Goal: Task Accomplishment & Management: Manage account settings

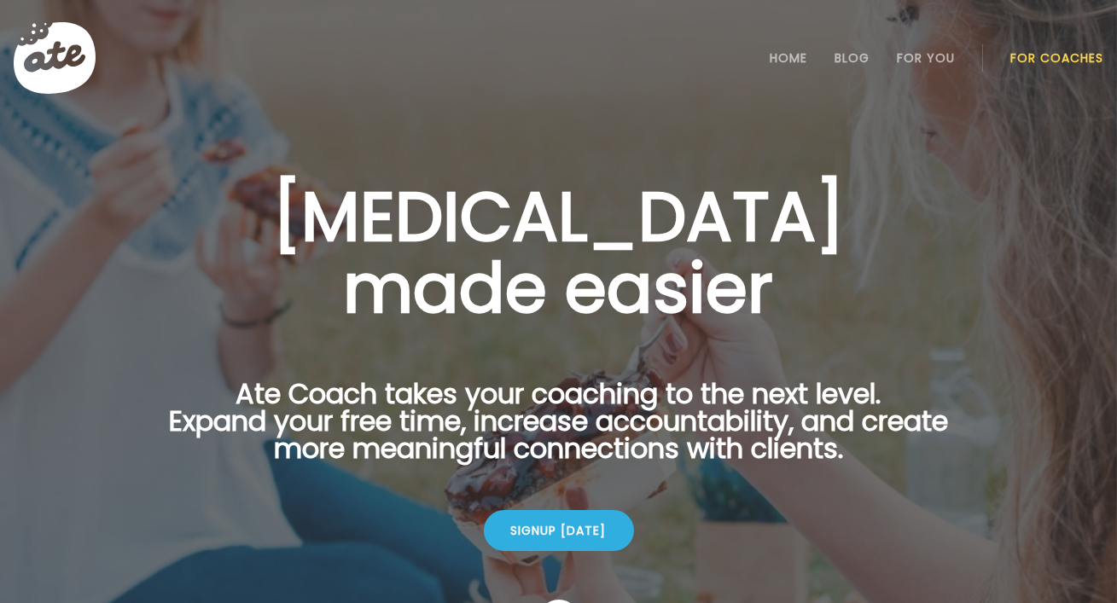
click at [1051, 55] on link "For Coaches" at bounding box center [1056, 58] width 93 height 14
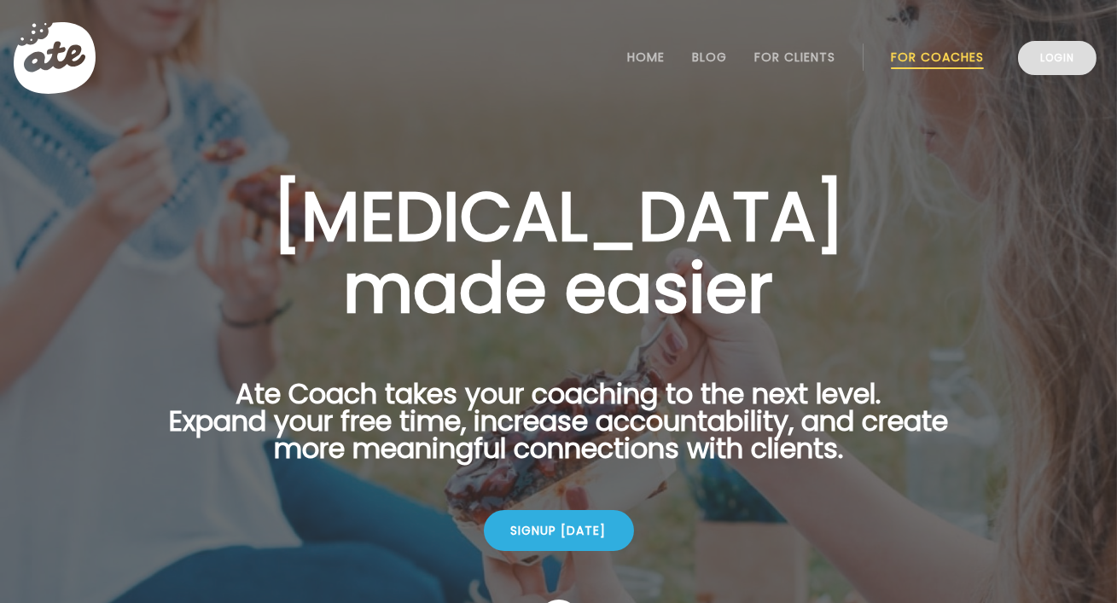
click at [1026, 60] on link "Login" at bounding box center [1057, 58] width 78 height 34
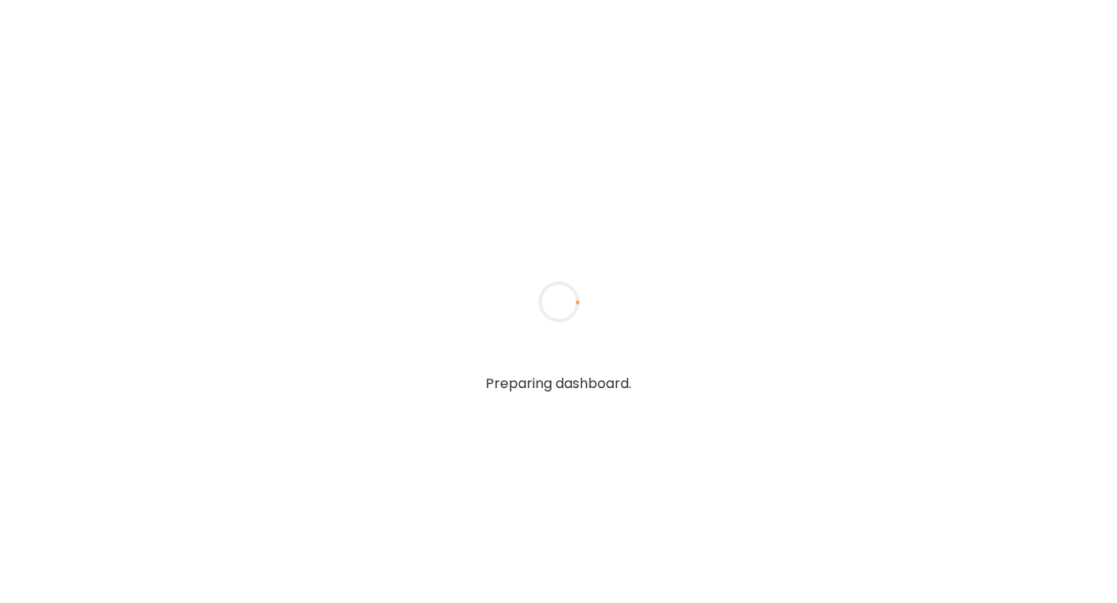
type textarea "**********"
type input "**********"
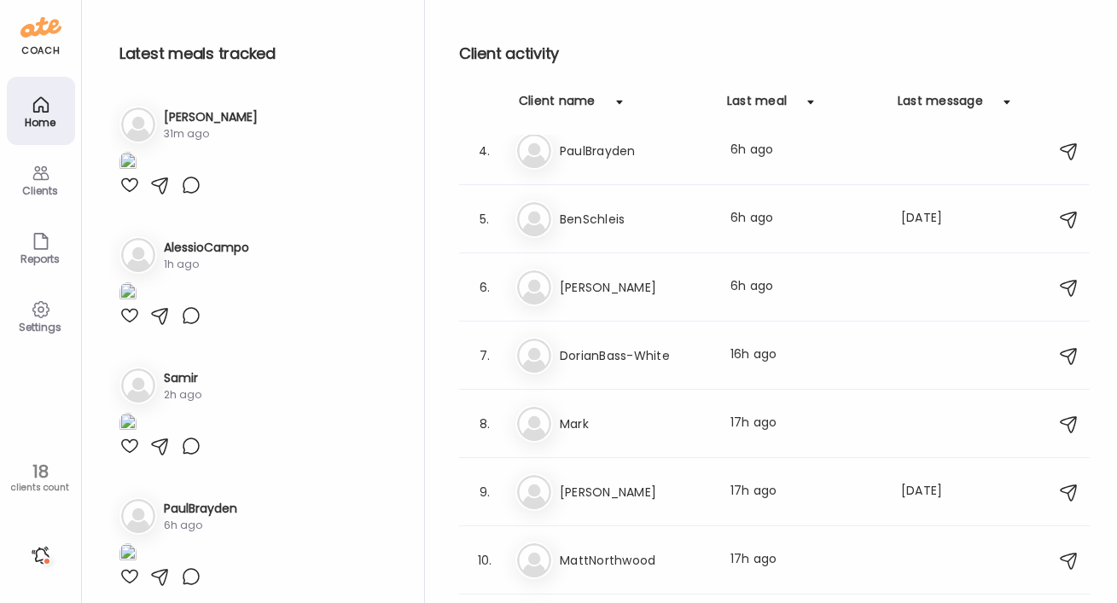
scroll to position [234, 0]
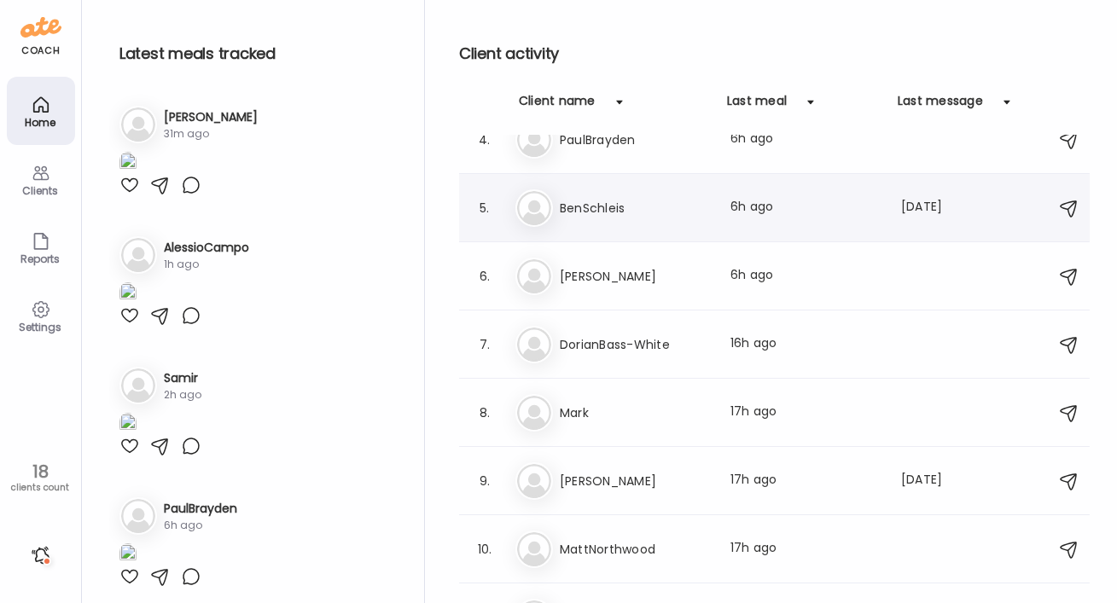
click at [626, 199] on h3 "BenSchleis" at bounding box center [635, 208] width 150 height 20
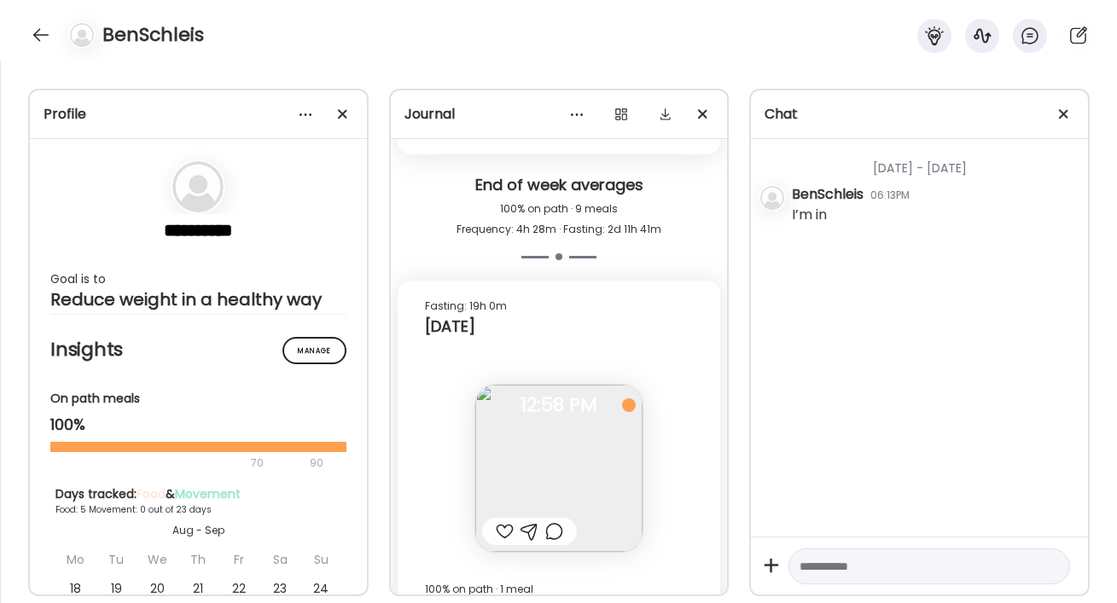
scroll to position [6766, 0]
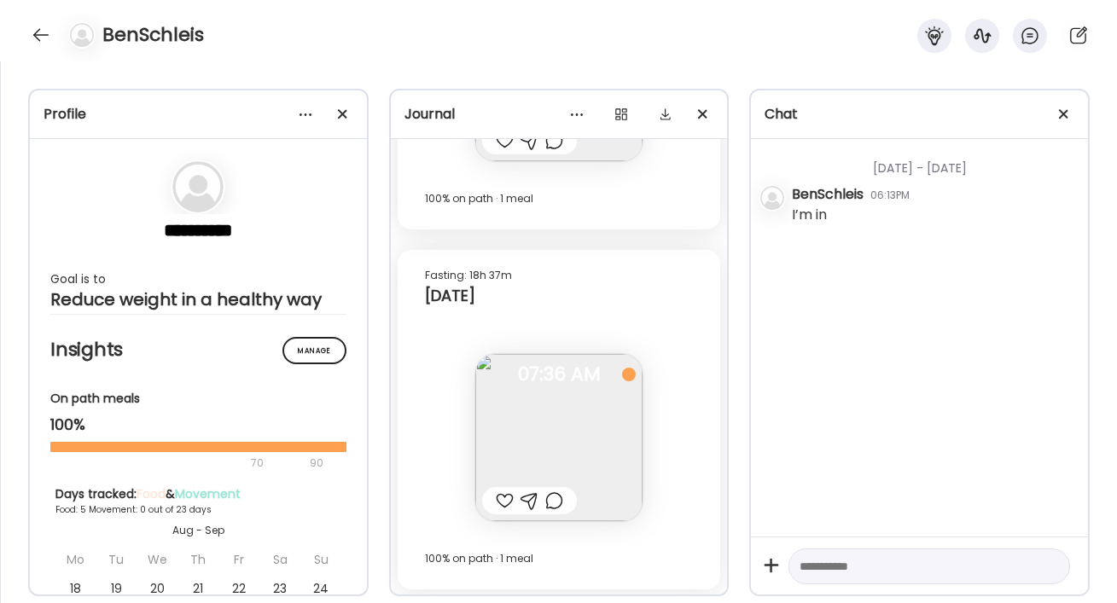
click at [507, 498] on div at bounding box center [505, 501] width 18 height 20
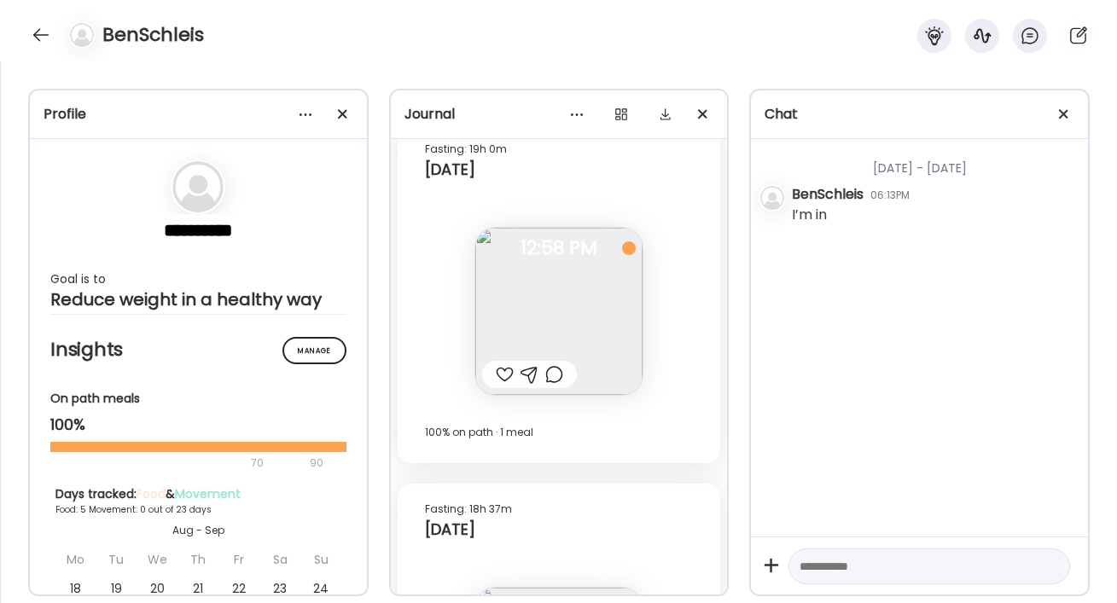
scroll to position [6528, 0]
click at [554, 318] on img at bounding box center [558, 315] width 167 height 167
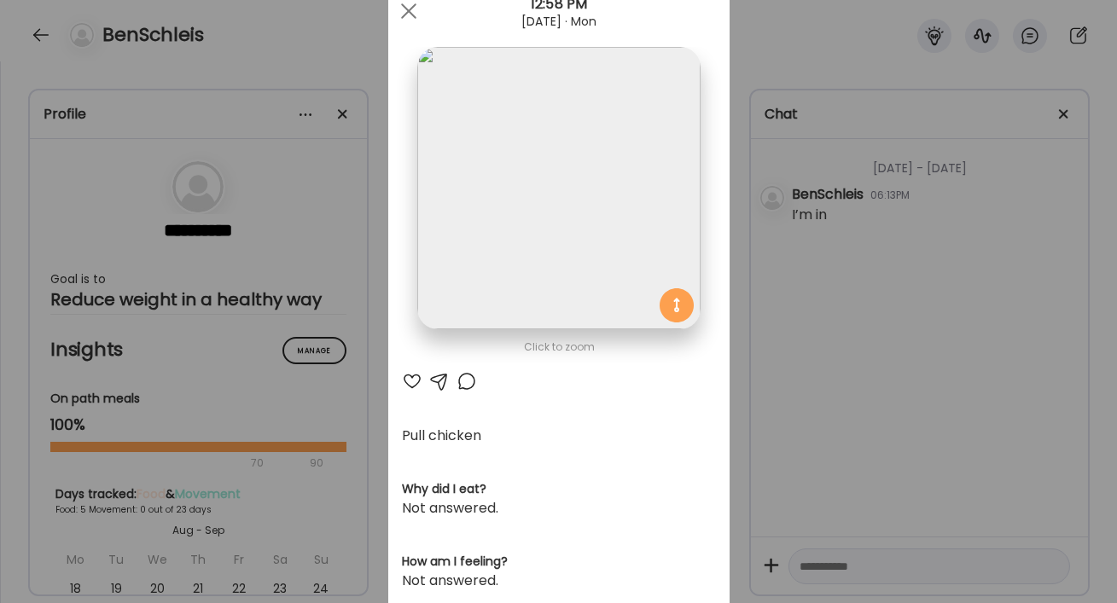
scroll to position [11, 0]
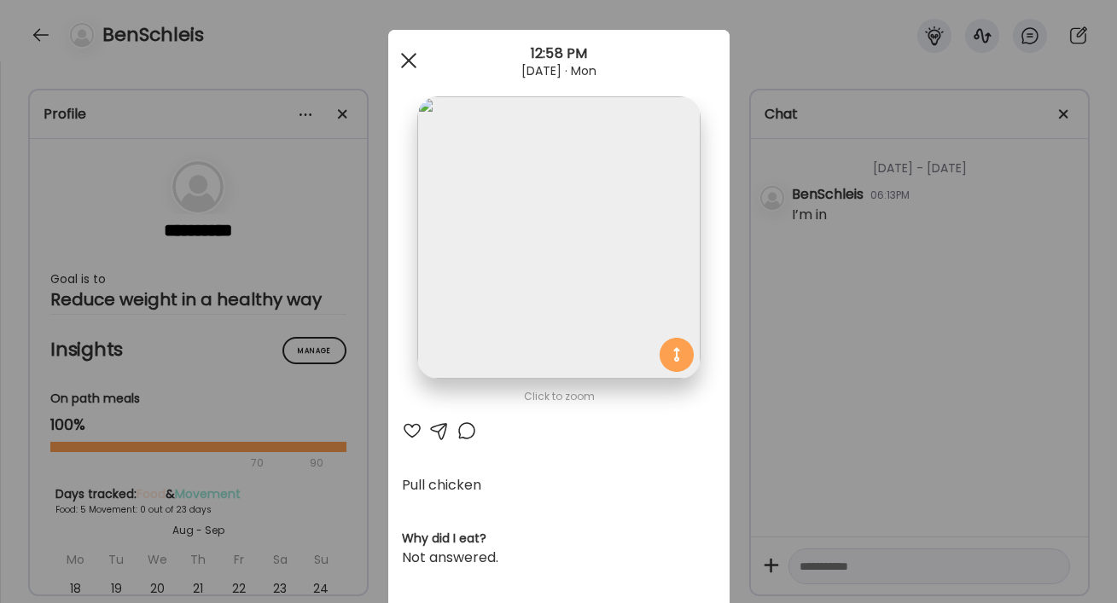
click at [414, 58] on div at bounding box center [409, 61] width 34 height 34
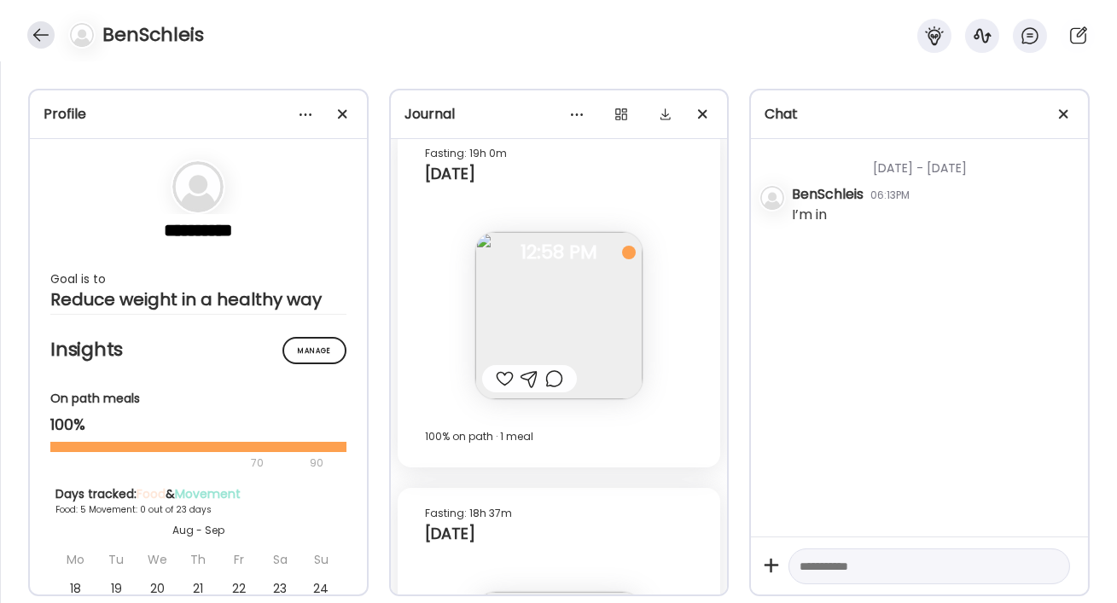
click at [52, 39] on div at bounding box center [40, 34] width 27 height 27
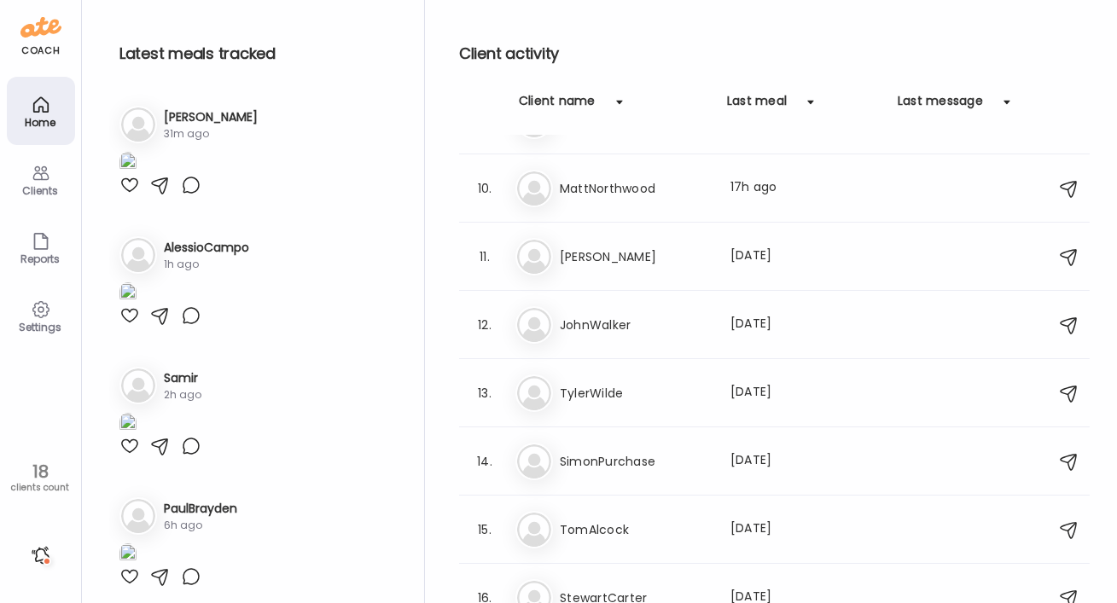
scroll to position [751, 0]
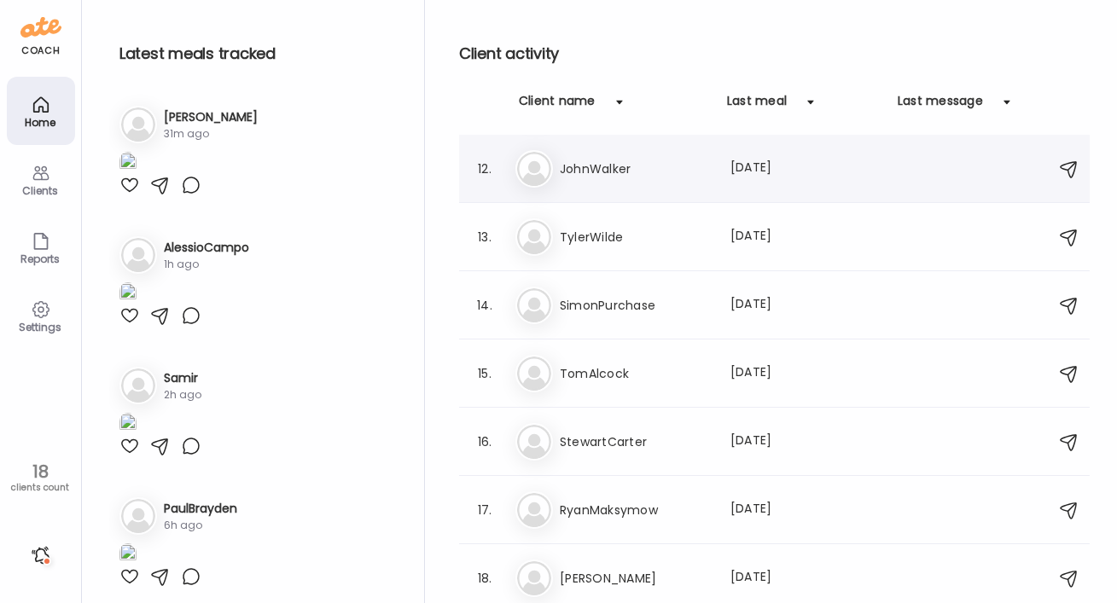
click at [627, 163] on h3 "JohnWalker" at bounding box center [635, 169] width 150 height 20
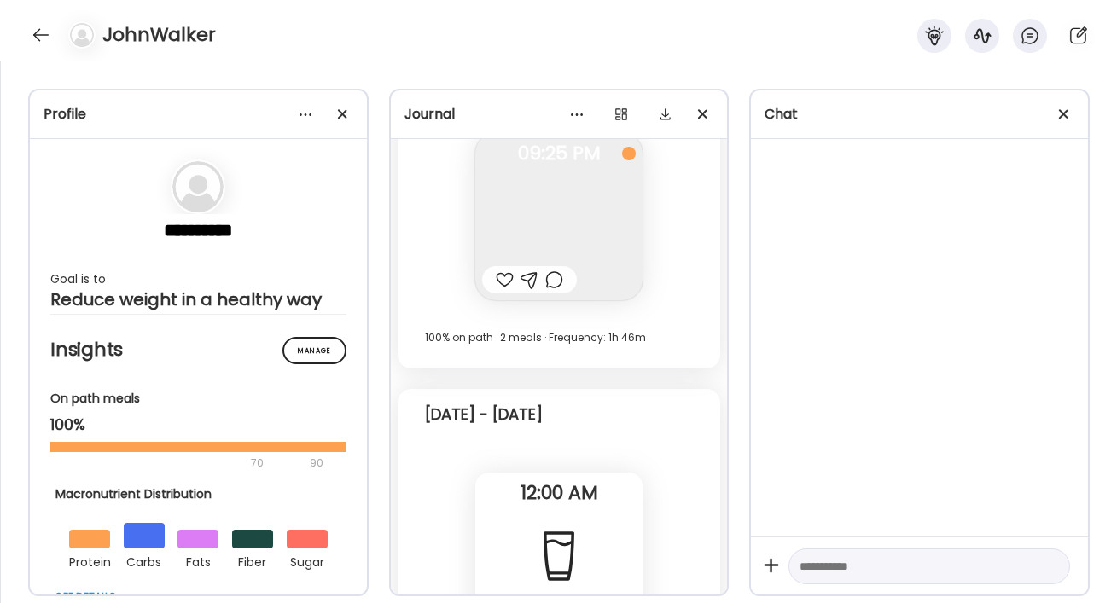
scroll to position [26461, 0]
